Goal: Answer question/provide support: Share knowledge or assist other users

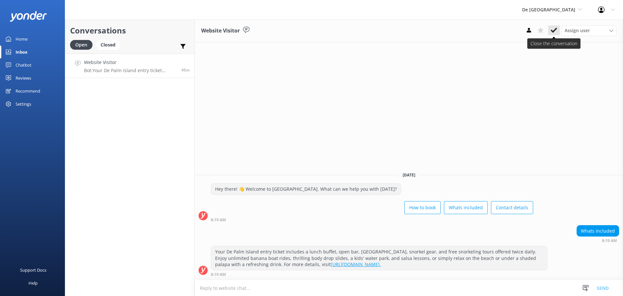
click at [551, 31] on icon at bounding box center [554, 30] width 6 height 6
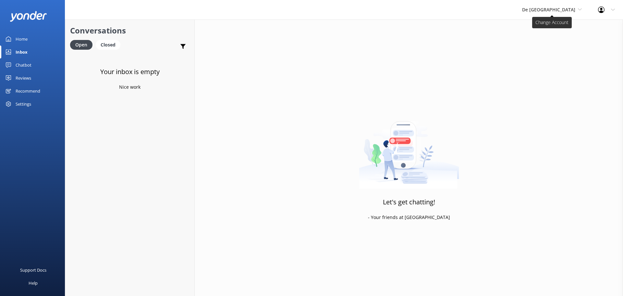
click at [577, 8] on span "De [GEOGRAPHIC_DATA]" at bounding box center [552, 9] width 60 height 7
click at [550, 41] on link "Aruba's Activities Expert" at bounding box center [546, 43] width 65 height 16
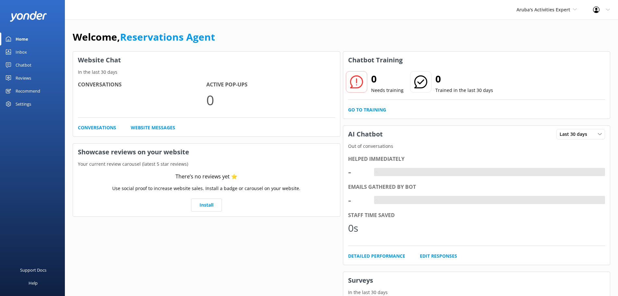
click at [19, 51] on div "Inbox" at bounding box center [21, 51] width 11 height 13
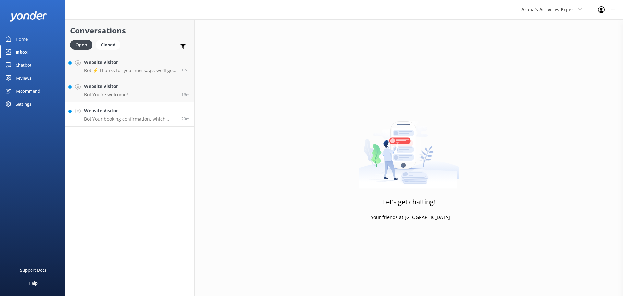
click at [135, 118] on p "Bot: Your booking confirmation, which includes your tickets, will be sent to th…" at bounding box center [130, 119] width 93 height 6
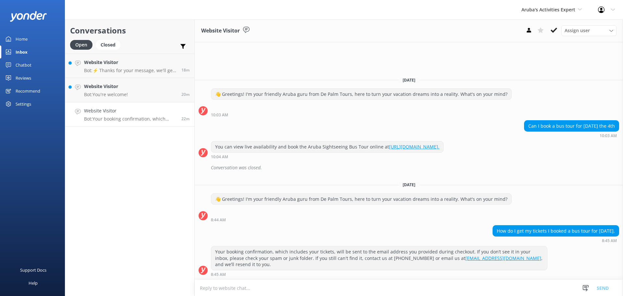
click at [219, 291] on textarea at bounding box center [409, 288] width 429 height 16
click at [216, 290] on textarea at bounding box center [409, 288] width 429 height 16
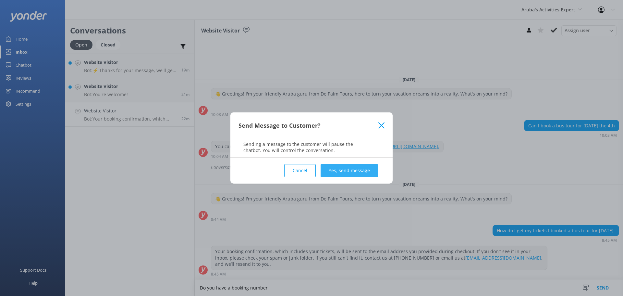
type textarea "Do you have a booking number"
click at [341, 171] on button "Yes, send message" at bounding box center [349, 170] width 57 height 13
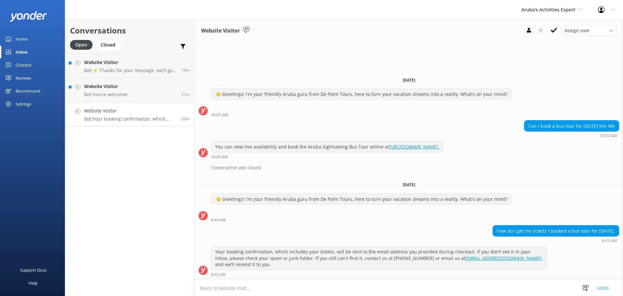
scroll to position [13, 0]
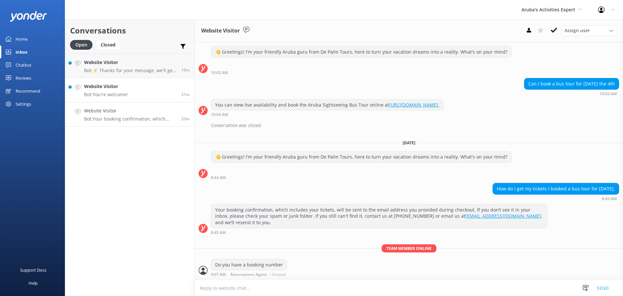
click at [132, 93] on link "Website Visitor Bot: You're welcome! 21m" at bounding box center [129, 90] width 129 height 24
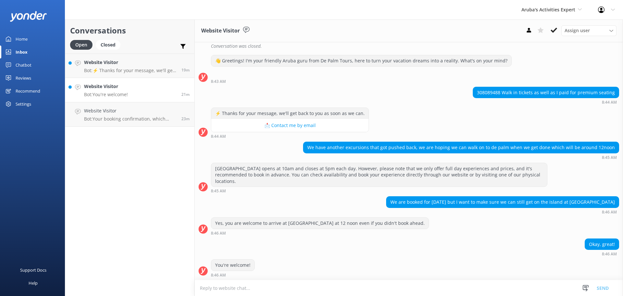
scroll to position [160, 0]
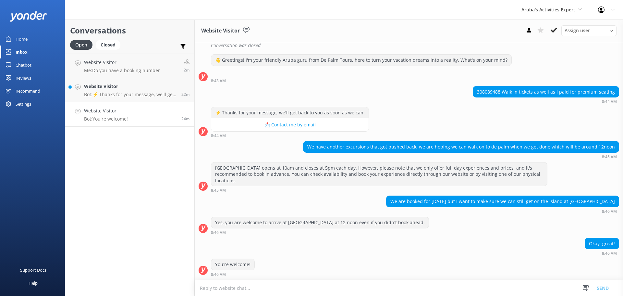
click at [96, 111] on h4 "Website Visitor" at bounding box center [106, 110] width 44 height 7
click at [554, 32] on use at bounding box center [554, 30] width 6 height 5
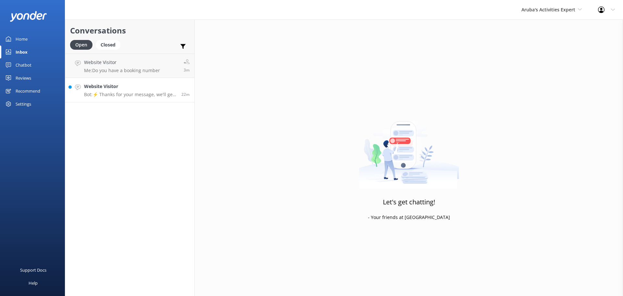
click at [118, 88] on h4 "Website Visitor" at bounding box center [130, 86] width 93 height 7
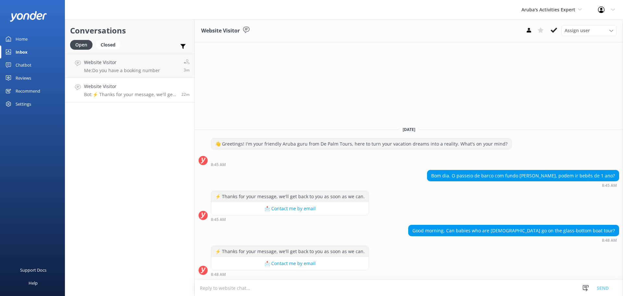
click at [214, 288] on textarea at bounding box center [409, 288] width 429 height 16
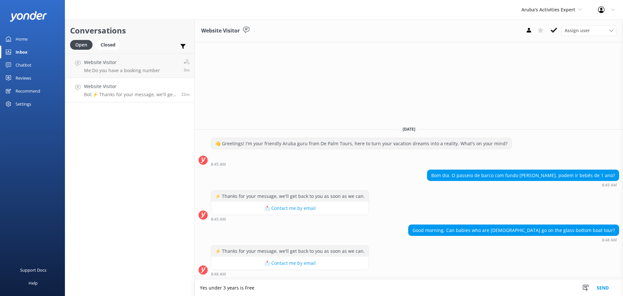
type textarea "Yes under 3 years is Free"
